Goal: Task Accomplishment & Management: Manage account settings

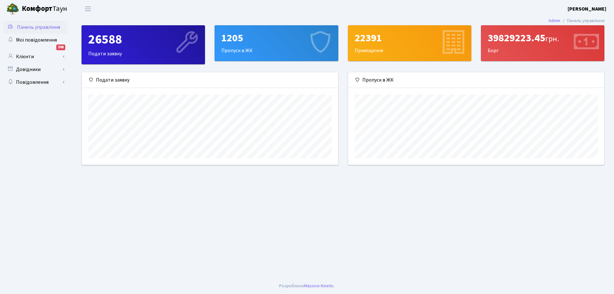
scroll to position [92, 256]
click at [22, 56] on link "Клієнти" at bounding box center [35, 56] width 64 height 13
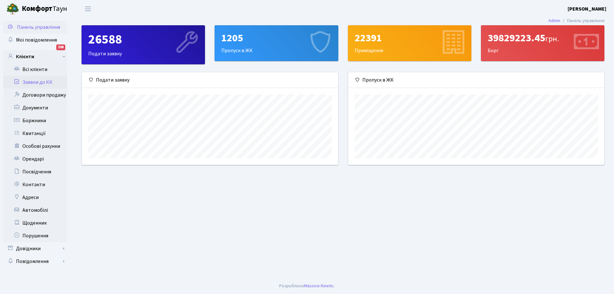
click at [33, 81] on link "Заявки до КК" at bounding box center [35, 82] width 64 height 13
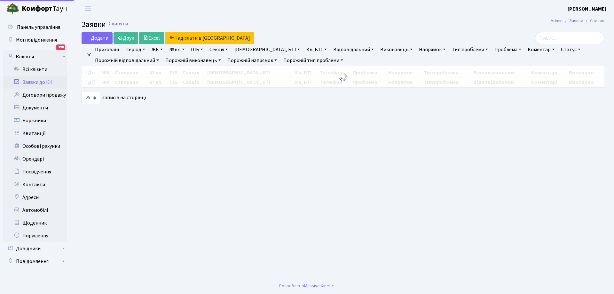
select select "25"
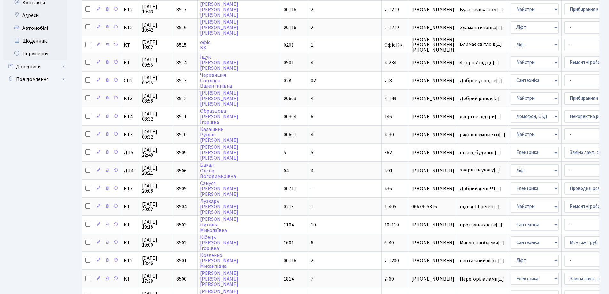
scroll to position [214, 0]
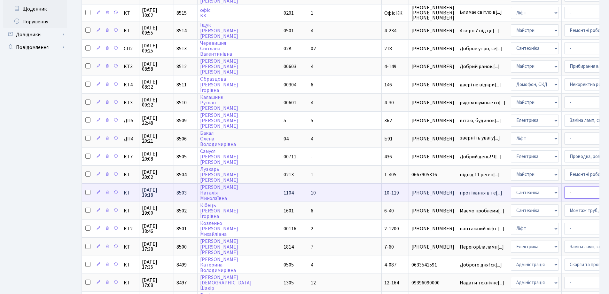
click at [564, 193] on select "- Виклик майстра Замовлення технічних умов Заміна елементу інженерного вузла те…" at bounding box center [591, 192] width 54 height 12
click at [564, 186] on select "- Виклик майстра Замовлення технічних умов Заміна елементу інженерного вузла те…" at bounding box center [591, 192] width 54 height 12
click at [460, 193] on span "протікання в те[...]" at bounding box center [481, 192] width 43 height 7
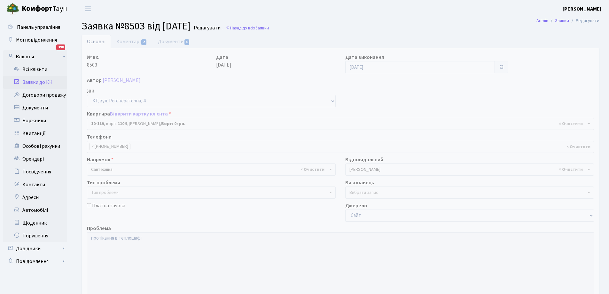
select select "6688"
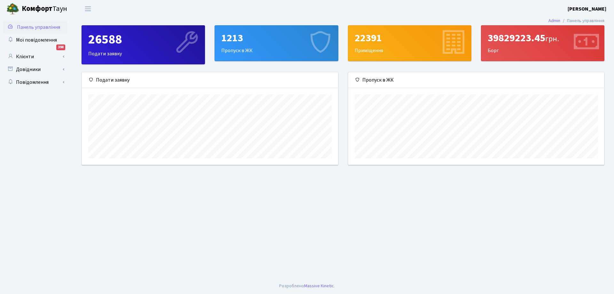
scroll to position [92, 256]
click at [30, 56] on link "Клієнти" at bounding box center [35, 56] width 64 height 13
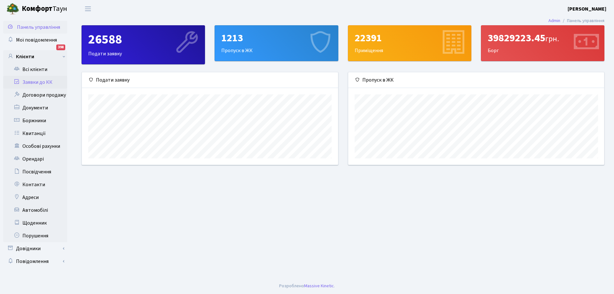
click at [33, 83] on link "Заявки до КК" at bounding box center [35, 82] width 64 height 13
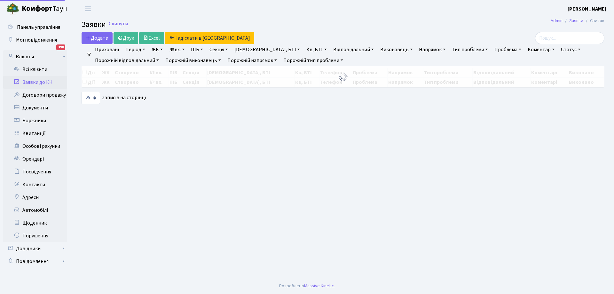
select select "25"
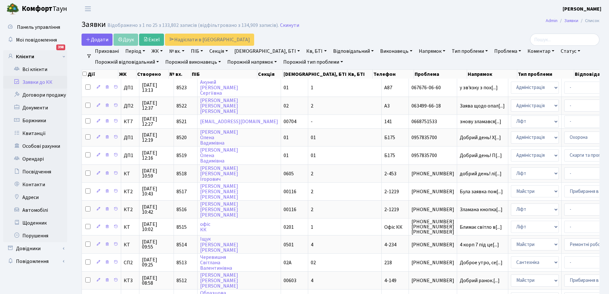
click at [218, 61] on link "Порожній виконавець" at bounding box center [193, 62] width 61 height 11
click at [492, 51] on link "Проблема" at bounding box center [508, 51] width 32 height 11
click at [450, 50] on link "Тип проблеми" at bounding box center [469, 51] width 41 height 11
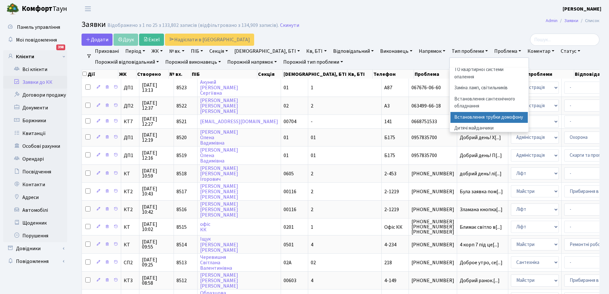
scroll to position [288, 0]
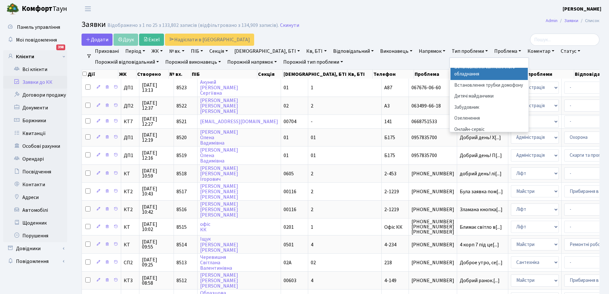
click at [378, 51] on link "Виконавець" at bounding box center [396, 51] width 37 height 11
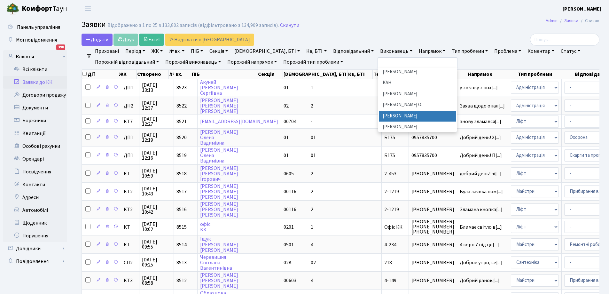
scroll to position [0, 0]
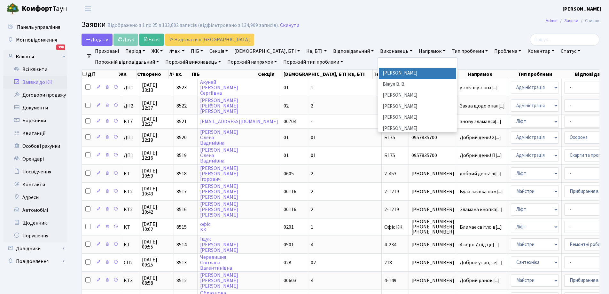
click at [558, 51] on link "Статус" at bounding box center [570, 51] width 25 height 11
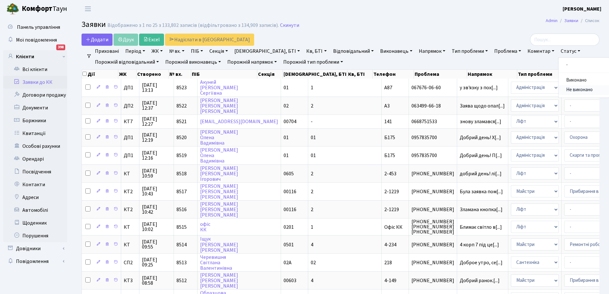
click at [559, 88] on link "Не виконано" at bounding box center [584, 90] width 51 height 10
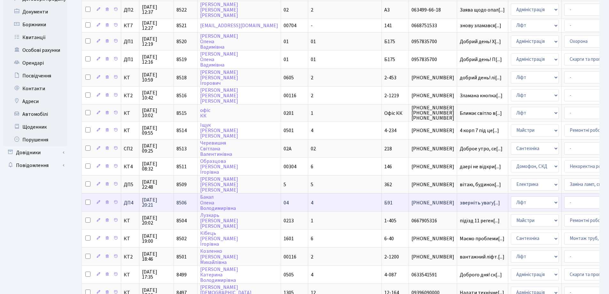
scroll to position [128, 0]
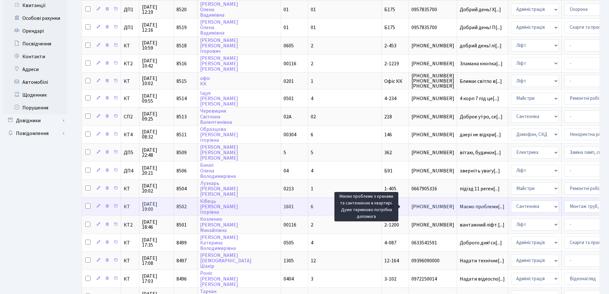
click at [460, 207] on span "Маємо проблеми[...]" at bounding box center [482, 206] width 45 height 7
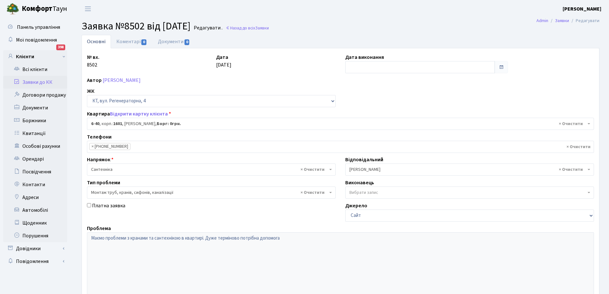
select select "5220"
select select "37"
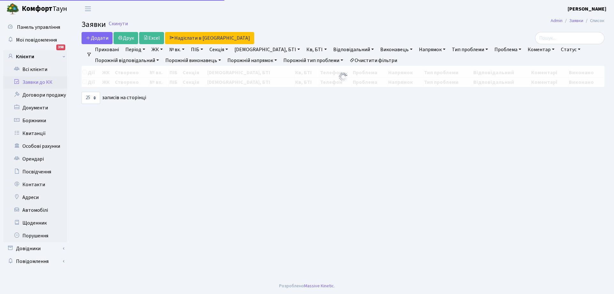
select select "25"
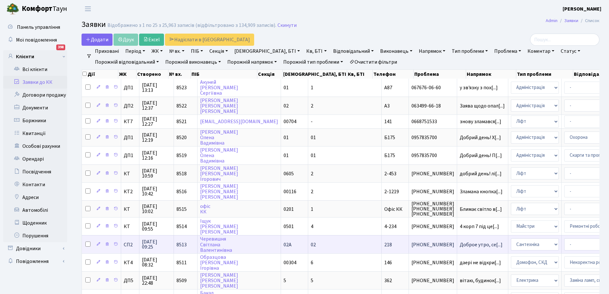
scroll to position [32, 0]
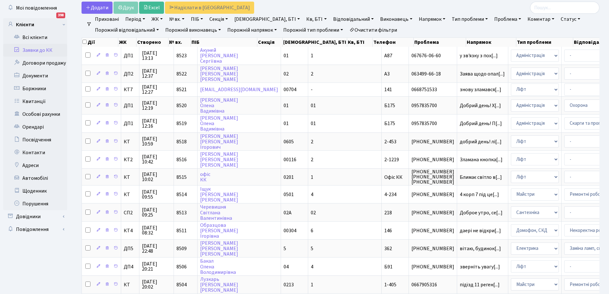
click at [558, 19] on link "Статус" at bounding box center [570, 19] width 25 height 11
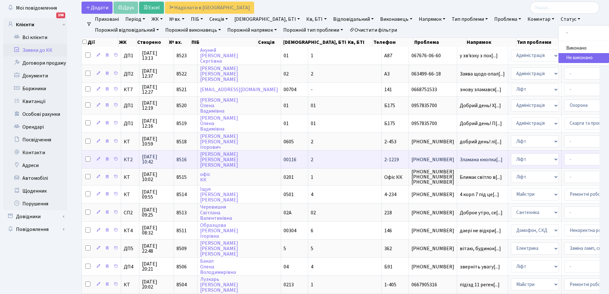
scroll to position [0, 0]
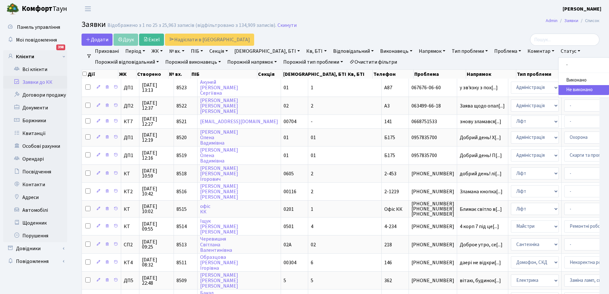
click at [146, 51] on link "Період" at bounding box center [135, 51] width 25 height 11
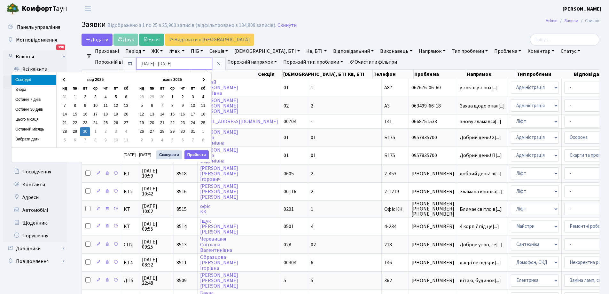
click at [144, 63] on input "30.09.2025 - 30.09.2025" at bounding box center [174, 64] width 76 height 12
click at [175, 65] on input "[DATE] - [DATE]" at bounding box center [174, 64] width 76 height 12
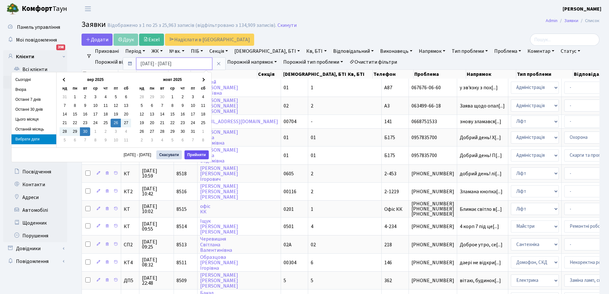
type input "[DATE] - [DATE]"
click at [198, 154] on button "Прийняти" at bounding box center [196, 154] width 24 height 9
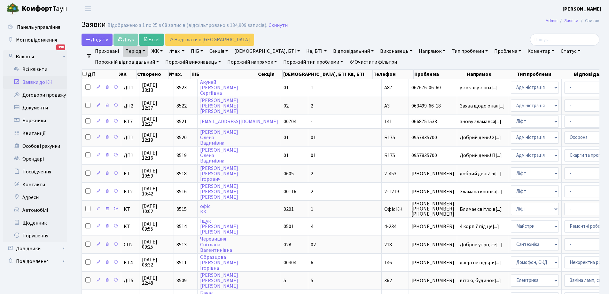
click at [558, 51] on link "Статус" at bounding box center [570, 51] width 25 height 11
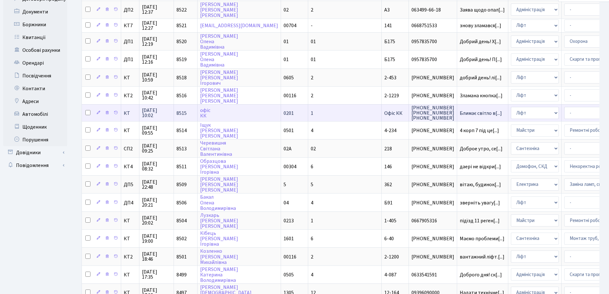
scroll to position [128, 0]
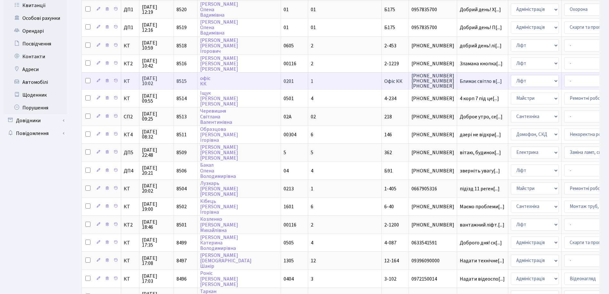
click at [412, 83] on span "044-365-35-50 044-365-35-53 044-365-35-51" at bounding box center [433, 80] width 43 height 15
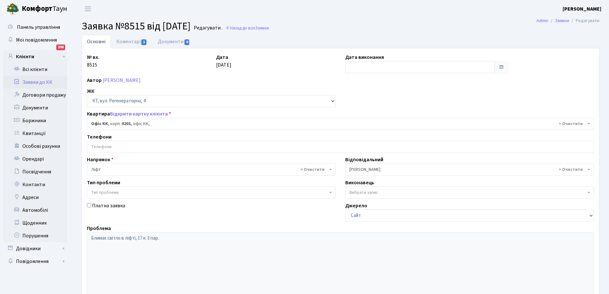
select select "4"
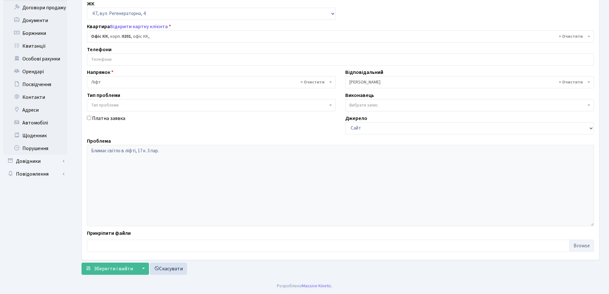
scroll to position [55, 0]
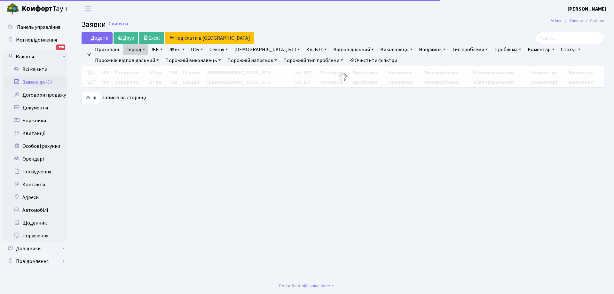
select select "25"
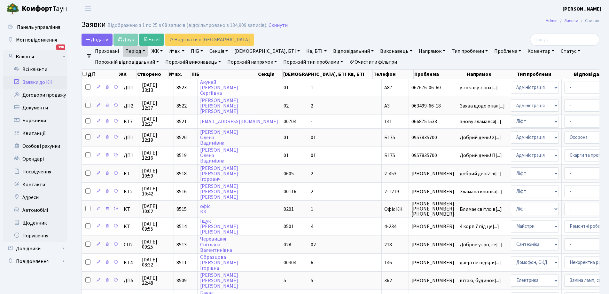
click at [378, 51] on link "Виконавець" at bounding box center [396, 51] width 37 height 11
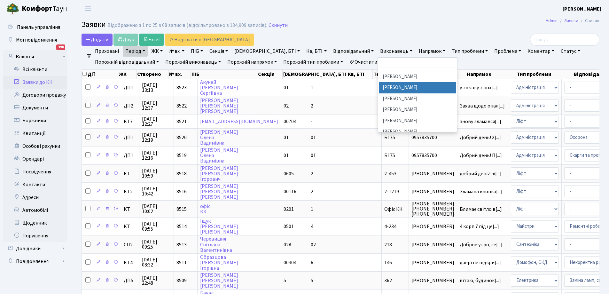
scroll to position [32, 0]
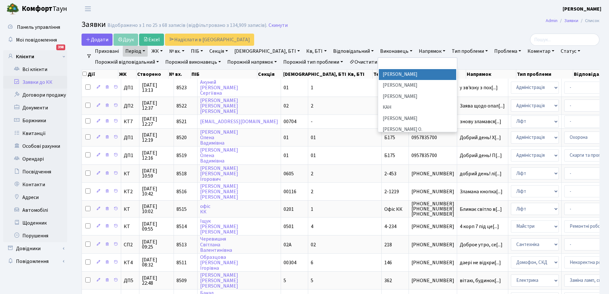
click at [379, 64] on input "search" at bounding box center [390, 63] width 22 height 10
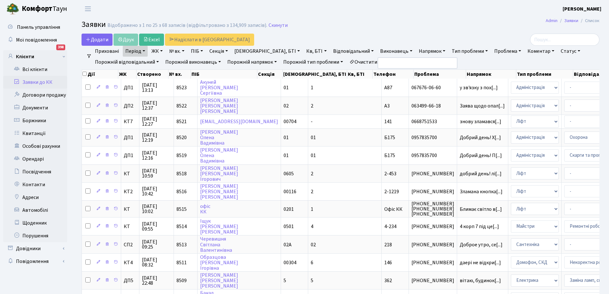
click at [379, 63] on input "search" at bounding box center [390, 63] width 22 height 10
type input "Тихонов"
click at [379, 75] on li "Нічого не знайдено" at bounding box center [417, 73] width 77 height 11
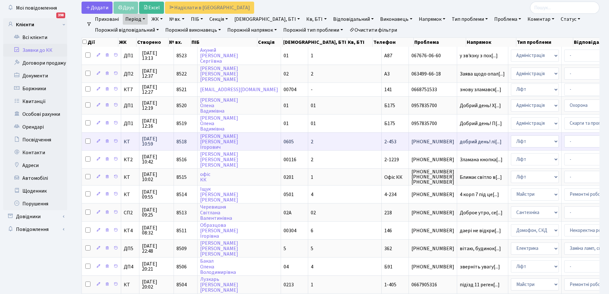
click at [412, 139] on span "[PHONE_NUMBER]" at bounding box center [433, 141] width 43 height 5
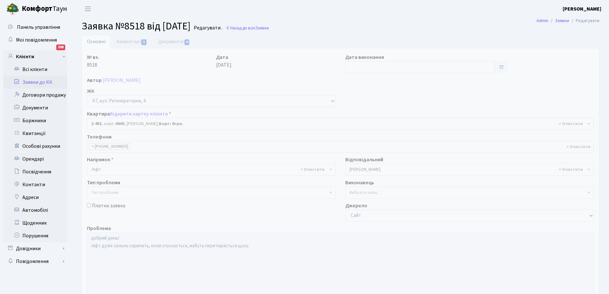
select select "1467"
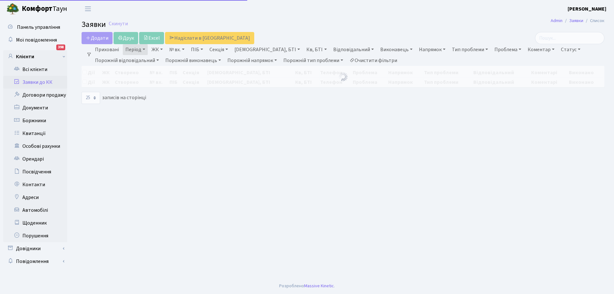
select select "25"
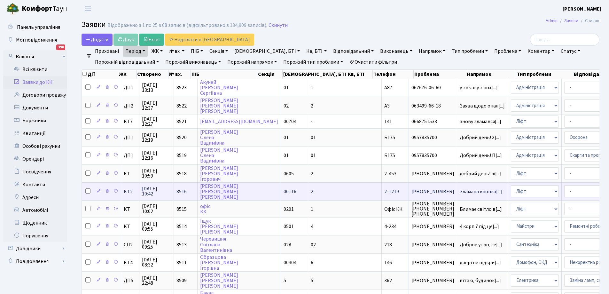
click at [412, 192] on span "[PHONE_NUMBER]" at bounding box center [433, 191] width 43 height 5
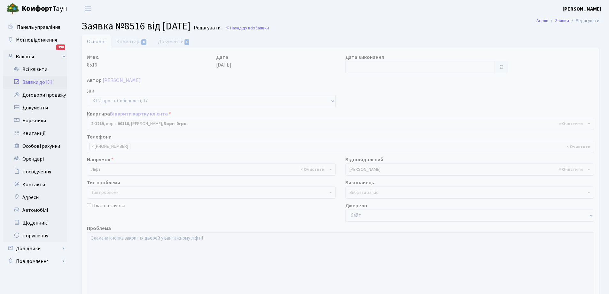
select select "12834"
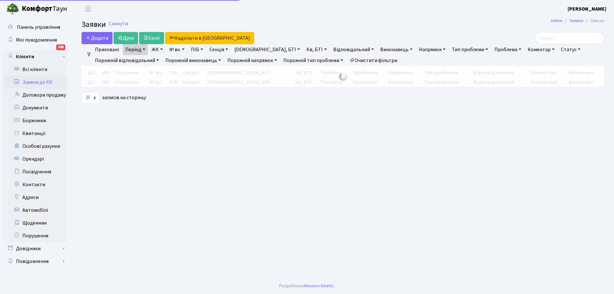
select select "25"
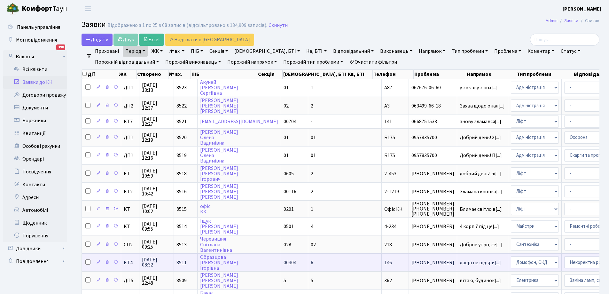
scroll to position [64, 0]
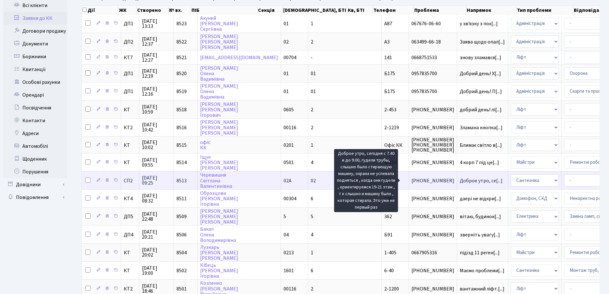
click at [460, 182] on span "Доброе утро, се[...]" at bounding box center [481, 180] width 43 height 7
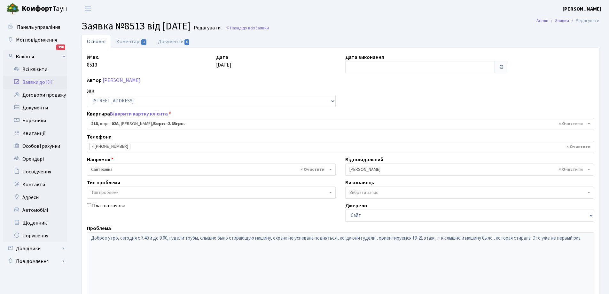
select select "20468"
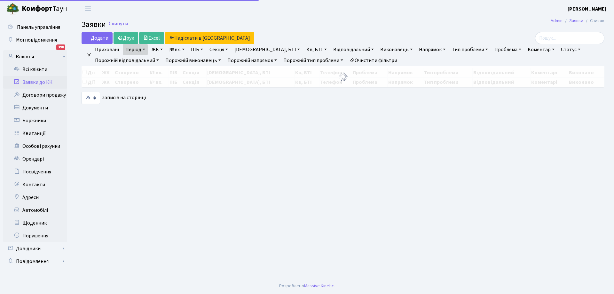
select select "25"
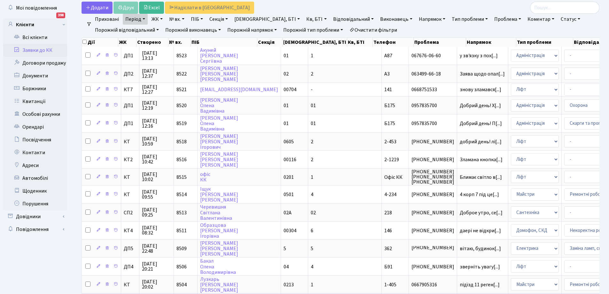
scroll to position [64, 0]
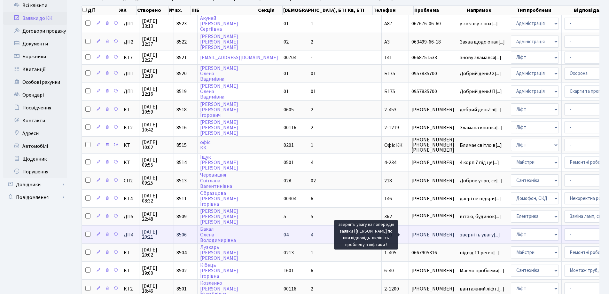
click at [460, 233] on span "зверніть увагу[...]" at bounding box center [480, 234] width 40 height 7
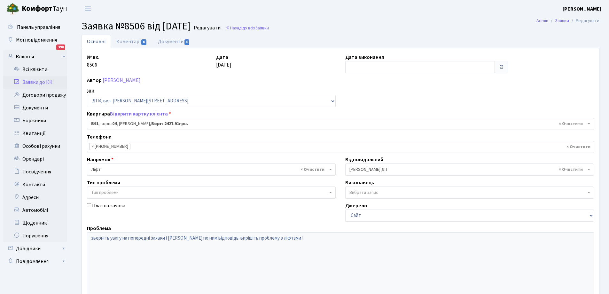
select select "33763"
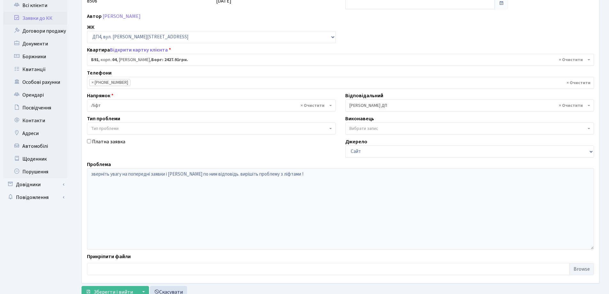
scroll to position [32, 0]
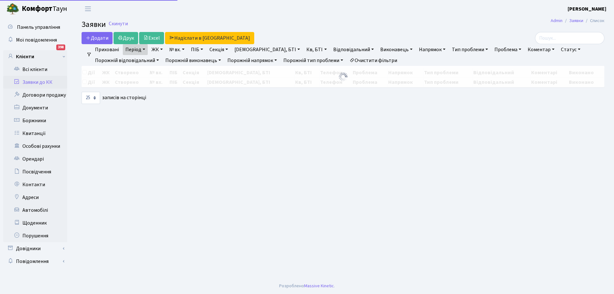
select select "25"
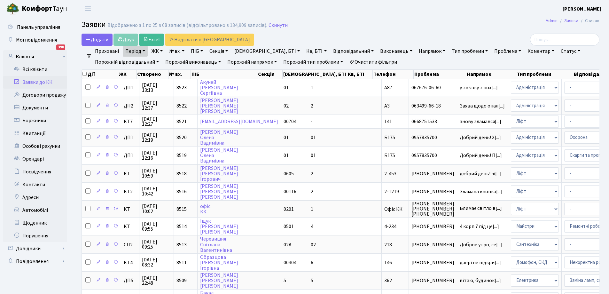
click at [162, 51] on link "ЖК" at bounding box center [157, 51] width 16 height 11
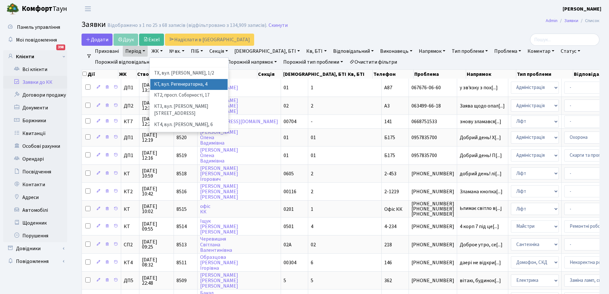
click at [170, 82] on li "КТ, вул. Регенераторна, 4" at bounding box center [188, 84] width 77 height 11
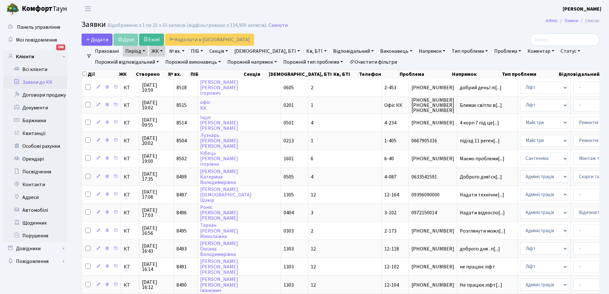
click at [162, 51] on link "ЖК" at bounding box center [157, 51] width 16 height 11
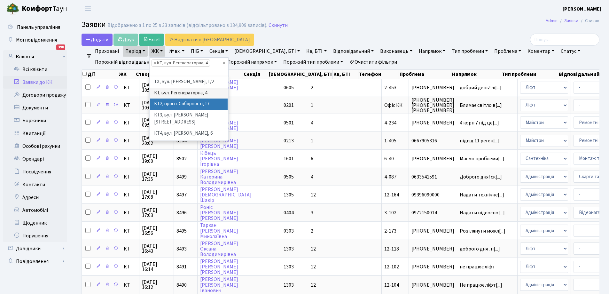
click at [172, 101] on li "КТ2, просп. Соборності, 17" at bounding box center [188, 103] width 77 height 11
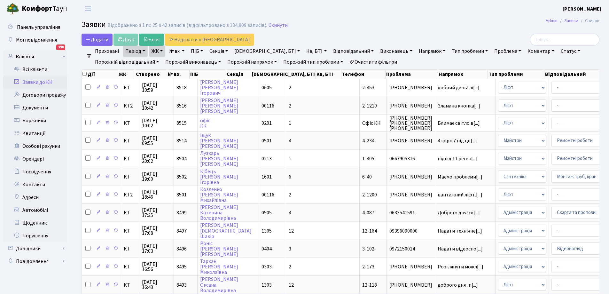
click at [161, 50] on link "ЖК" at bounding box center [157, 51] width 16 height 11
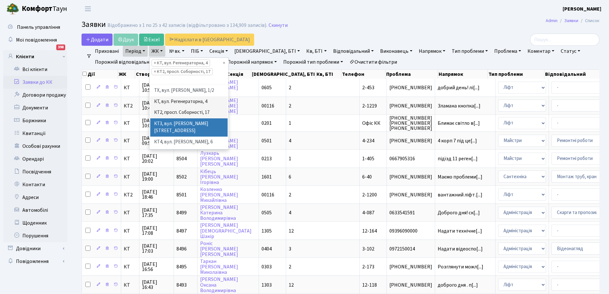
click at [169, 122] on li "КТ3, вул. [PERSON_NAME][STREET_ADDRESS]" at bounding box center [188, 127] width 77 height 18
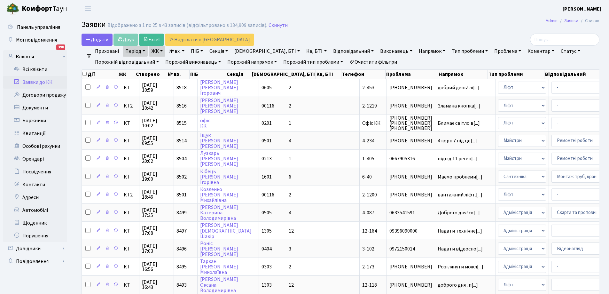
click at [164, 50] on link "ЖК" at bounding box center [157, 51] width 16 height 11
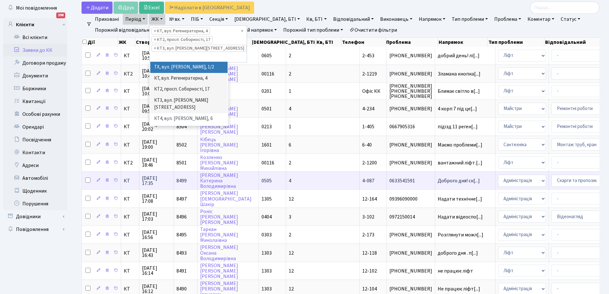
scroll to position [96, 0]
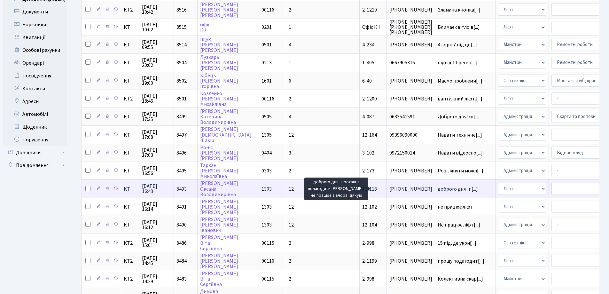
click at [438, 189] on span "доброго дня . п[...]" at bounding box center [458, 188] width 40 height 7
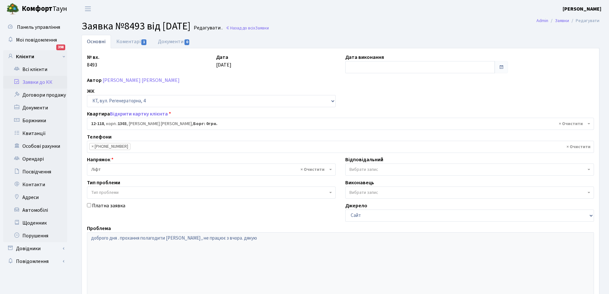
select select "7225"
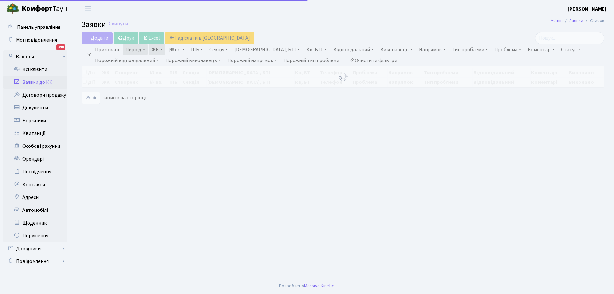
select select "25"
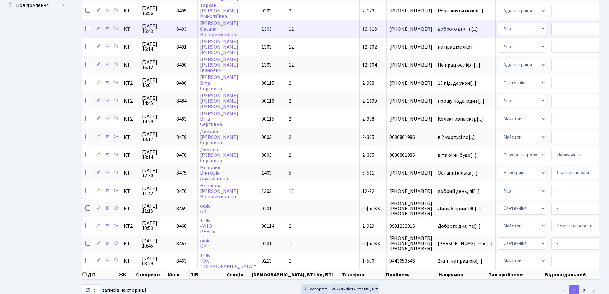
scroll to position [280, 0]
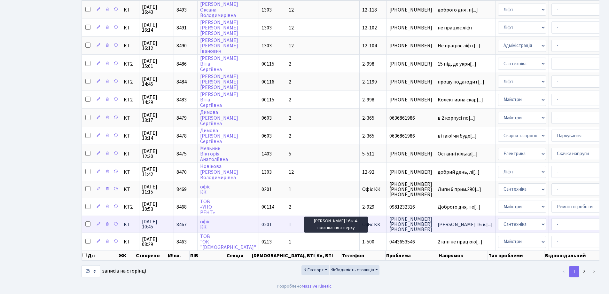
click at [438, 221] on span "[PERSON_NAME] 16 к.[...]" at bounding box center [465, 224] width 55 height 7
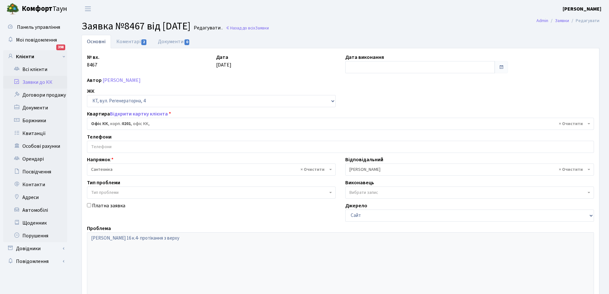
select select "4"
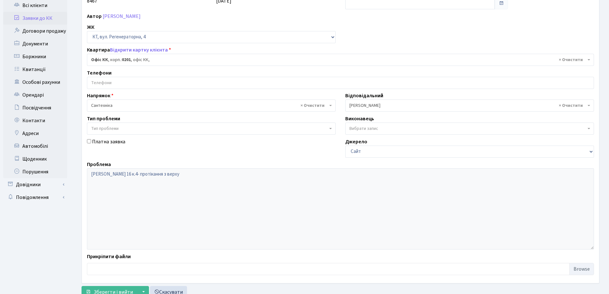
scroll to position [87, 0]
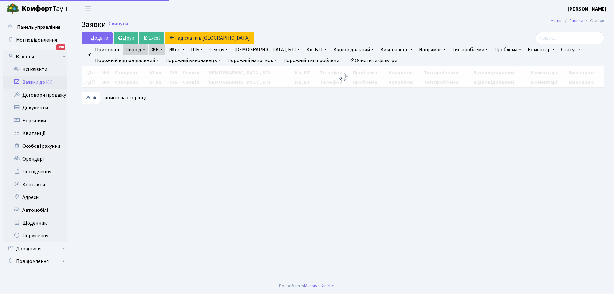
select select "25"
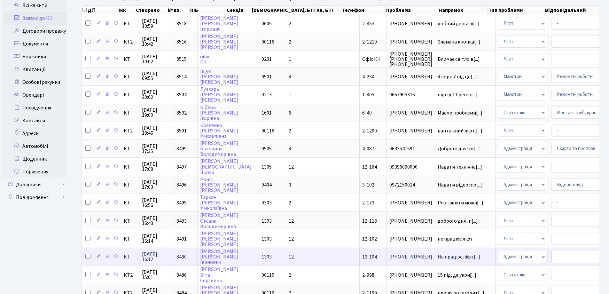
scroll to position [128, 0]
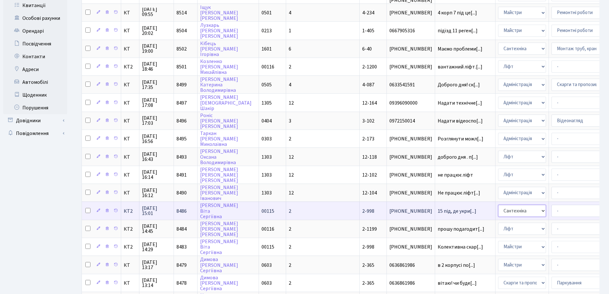
click at [498, 210] on select "- Адміністрація Домофон, СКД Ліфт Майстри Сантехніка Економічний відділ Електри…" at bounding box center [522, 211] width 48 height 12
click at [438, 211] on span "15 під, де укри[...]" at bounding box center [457, 211] width 39 height 7
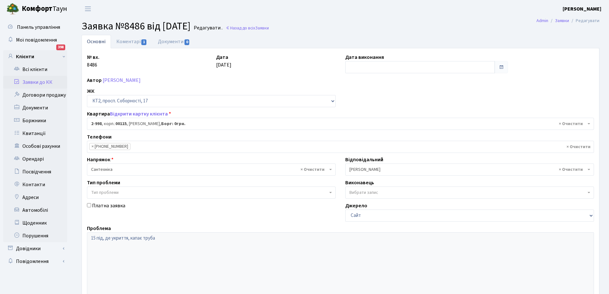
select select "12609"
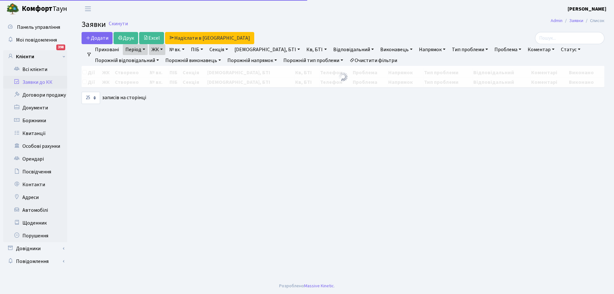
select select "25"
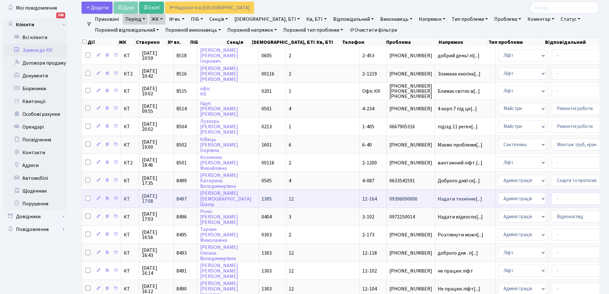
scroll to position [64, 0]
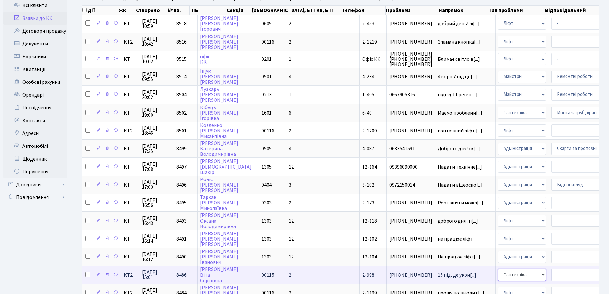
click at [498, 275] on select "- Адміністрація Домофон, СКД Ліфт Майстри Сантехніка Економічний відділ Електри…" at bounding box center [522, 275] width 48 height 12
click at [438, 275] on span "15 під, де укри[...]" at bounding box center [457, 274] width 39 height 7
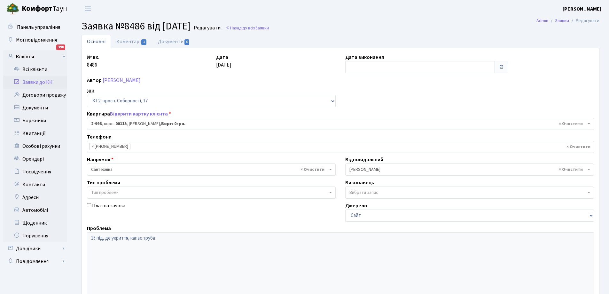
select select "12609"
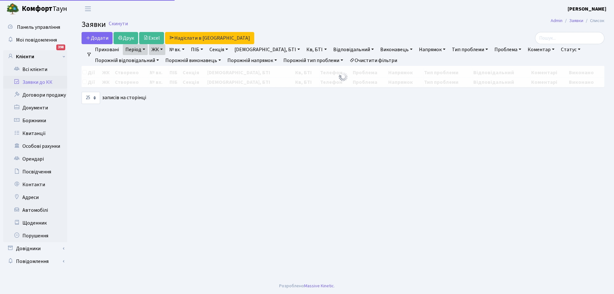
select select "25"
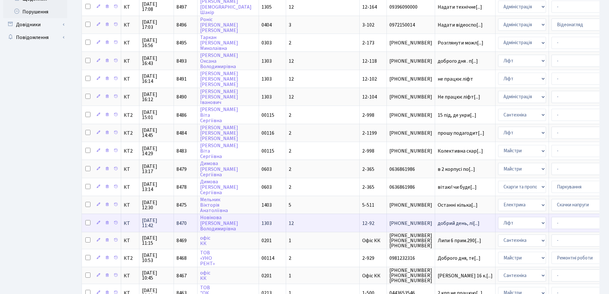
scroll to position [256, 0]
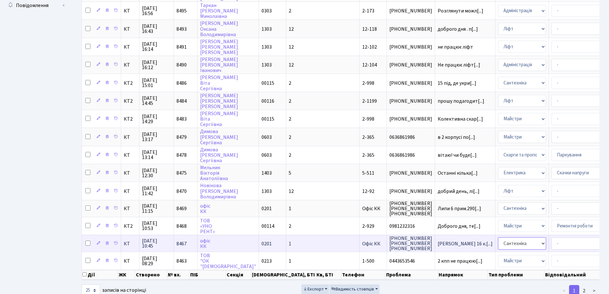
click at [498, 241] on select "- Адміністрація Домофон, СКД Ліфт Майстри Сантехніка Економічний відділ Електри…" at bounding box center [522, 243] width 48 height 12
click at [438, 244] on span "Березнева 16 к.[...]" at bounding box center [465, 243] width 55 height 7
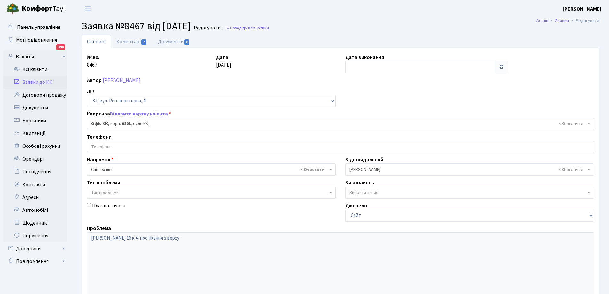
select select "4"
click at [333, 102] on select "- ТХ, вул. [STREET_ADDRESS] Регенераторна, 4 КТ2, просп. [STREET_ADDRESS] [STRE…" at bounding box center [211, 101] width 249 height 12
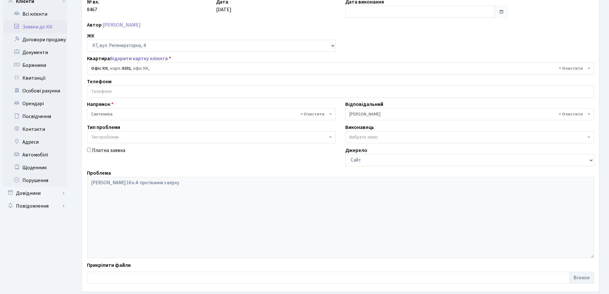
scroll to position [23, 0]
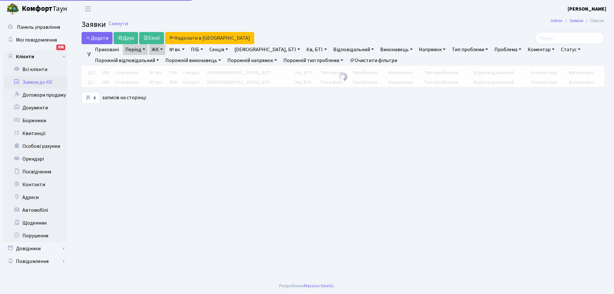
select select "25"
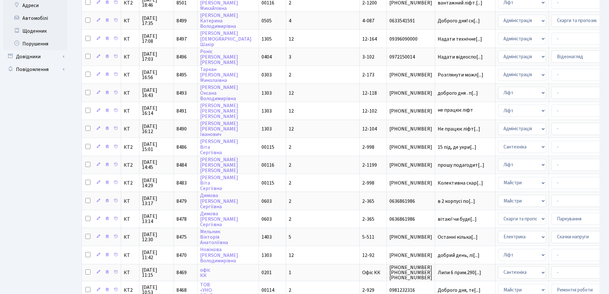
scroll to position [224, 0]
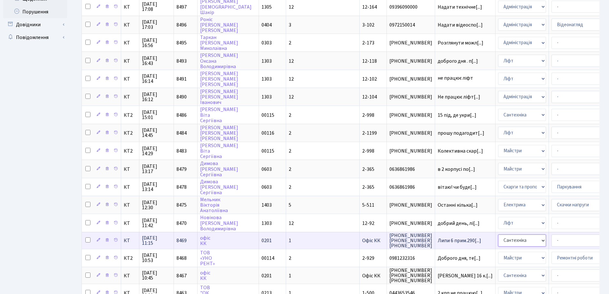
click at [498, 240] on select "- Адміністрація Домофон, СКД Ліфт Майстри Сантехніка Економічний відділ Електри…" at bounding box center [522, 240] width 48 height 12
click at [435, 240] on td "Липи 6 прим.290[...]" at bounding box center [465, 240] width 60 height 17
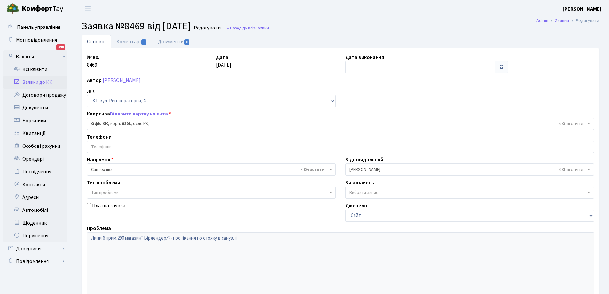
select select "4"
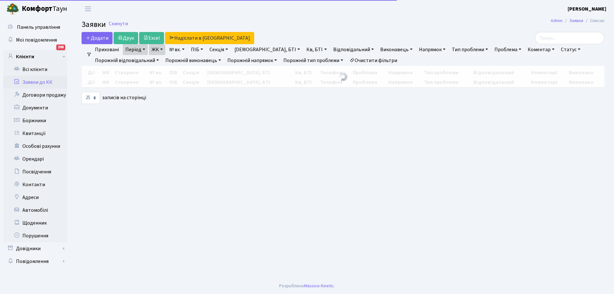
select select "25"
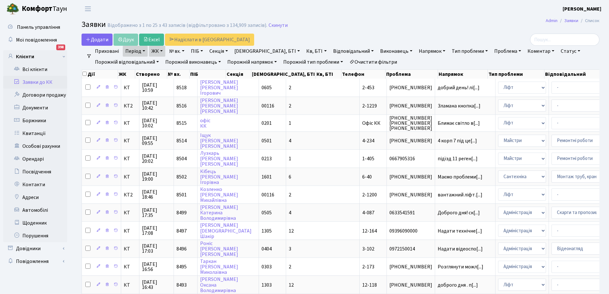
click at [145, 51] on link "Період" at bounding box center [135, 51] width 25 height 11
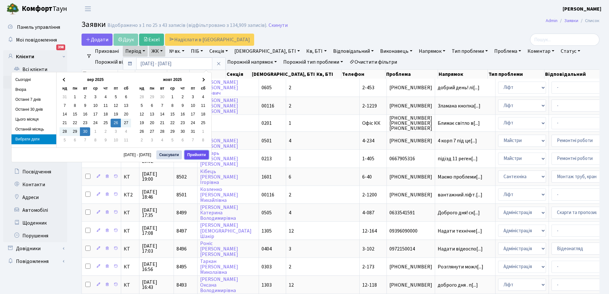
click at [195, 155] on button "Прийняти" at bounding box center [196, 154] width 24 height 9
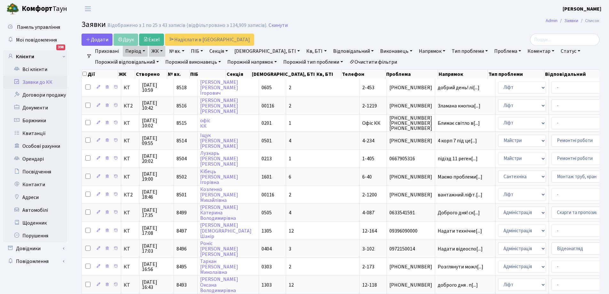
click at [145, 51] on link "Період" at bounding box center [135, 51] width 25 height 11
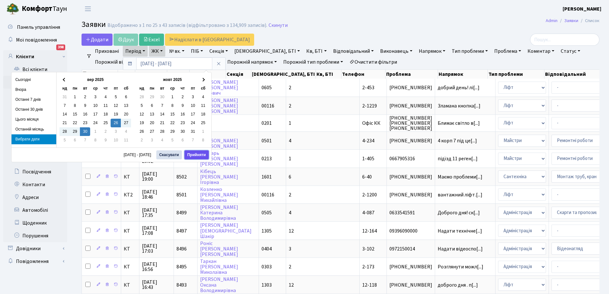
click at [198, 155] on button "Прийняти" at bounding box center [196, 154] width 24 height 9
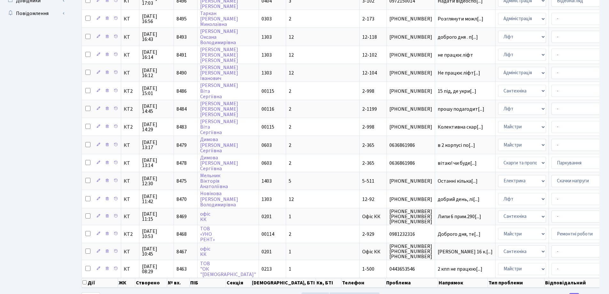
scroll to position [280, 0]
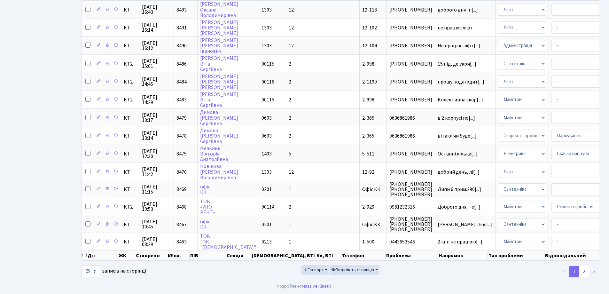
click at [586, 271] on link "2" at bounding box center [584, 272] width 10 height 12
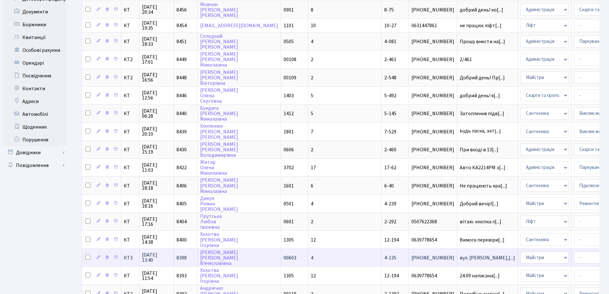
scroll to position [153, 0]
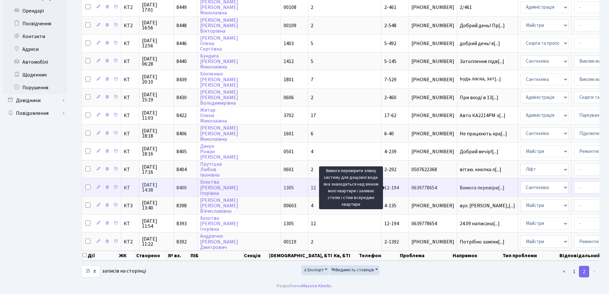
click at [460, 184] on span "Вимога перевіри[...]" at bounding box center [482, 187] width 45 height 7
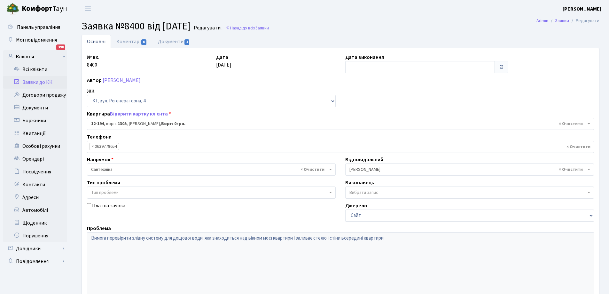
select select "7301"
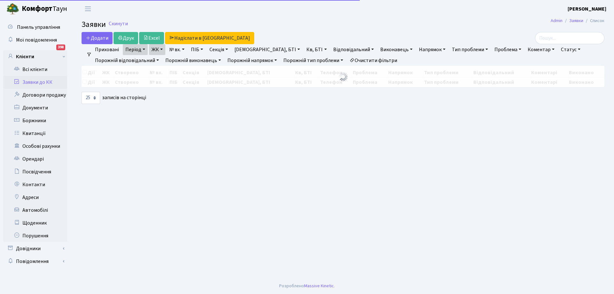
select select "25"
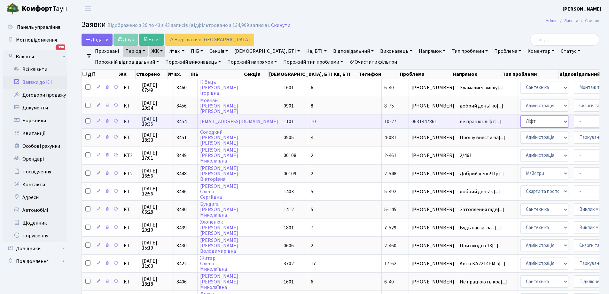
click at [521, 123] on select "- Адміністрація Домофон, СКД Ліфт Майстри Сантехніка Економічний відділ Електри…" at bounding box center [545, 121] width 48 height 12
select select "2"
